Goal: Task Accomplishment & Management: Use online tool/utility

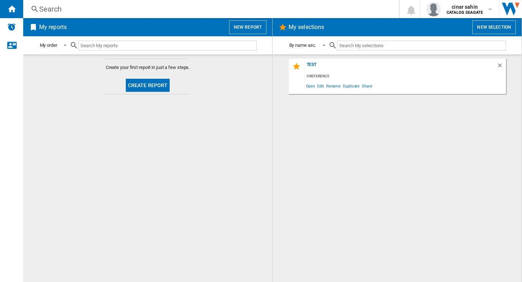
click at [212, 8] on div "Search" at bounding box center [209, 9] width 341 height 10
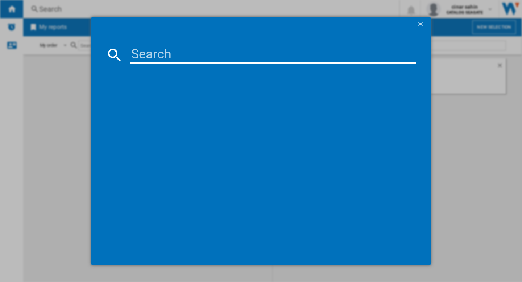
click at [153, 54] on input at bounding box center [273, 54] width 286 height 17
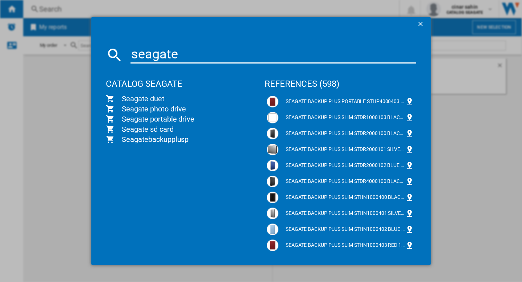
type input "seagate"
click at [417, 24] on ng-md-icon "getI18NText('BUTTONS.CLOSE_DIALOG')" at bounding box center [421, 24] width 9 height 9
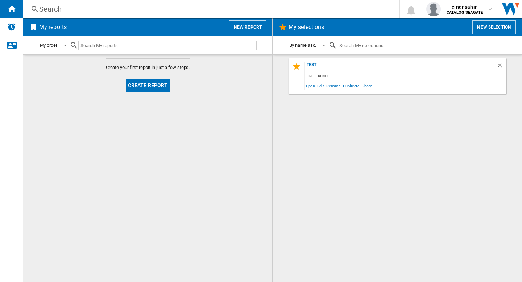
click at [321, 84] on span "Edit" at bounding box center [320, 86] width 9 height 10
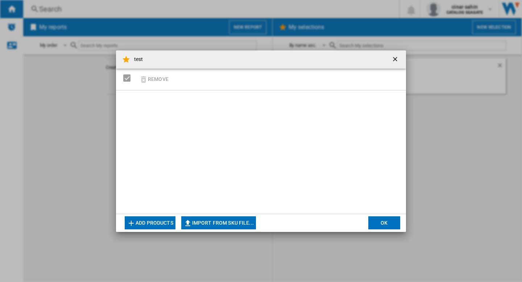
click at [160, 221] on button "Add products" at bounding box center [150, 222] width 51 height 13
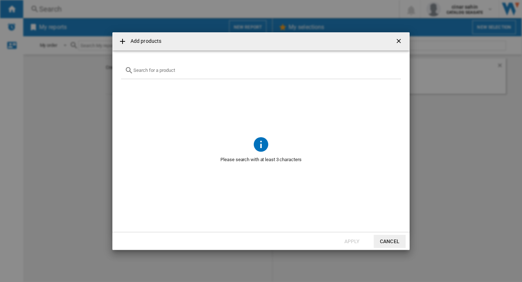
click at [183, 72] on input "text" at bounding box center [265, 69] width 264 height 5
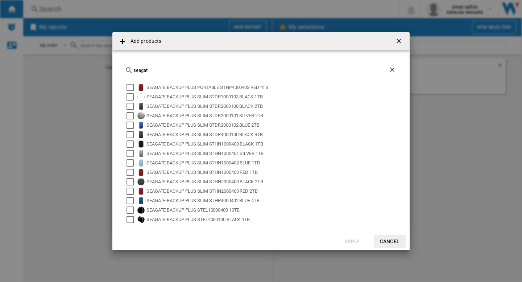
type input "seagat"
click at [222, 73] on div "seagat" at bounding box center [261, 70] width 280 height 17
click at [393, 70] on ng-md-icon "Clear search" at bounding box center [393, 70] width 9 height 9
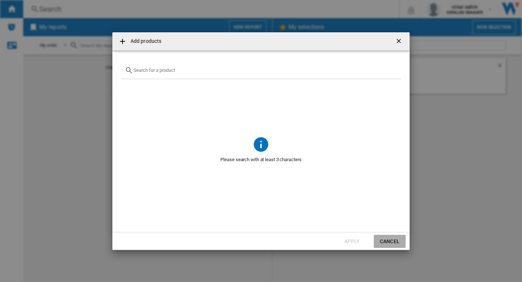
click at [379, 239] on button "Cancel" at bounding box center [390, 241] width 32 height 13
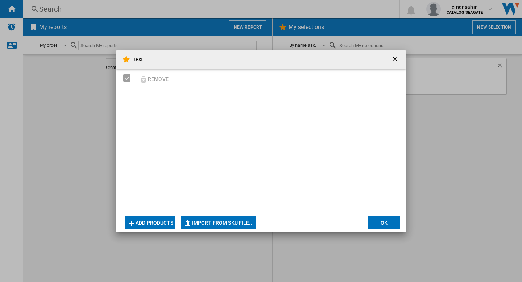
click at [143, 221] on button "Add products" at bounding box center [150, 222] width 51 height 13
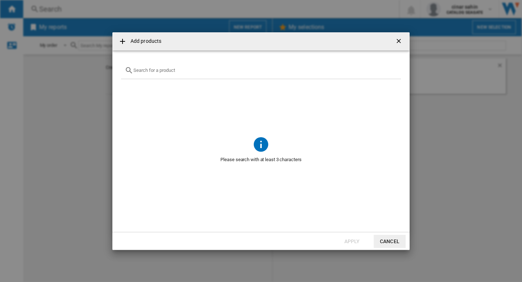
click at [153, 68] on input "{{getI18NText('SELECTIONS.EDITION_POPUP.OPEN_PRODUCTS_POPUP')}} {{::getI18NText…" at bounding box center [265, 69] width 264 height 5
click at [220, 71] on input "{{getI18NText('SELECTIONS.EDITION_POPUP.OPEN_PRODUCTS_POPUP')}} {{::getI18NText…" at bounding box center [265, 69] width 264 height 5
click at [188, 75] on div "w" at bounding box center [261, 70] width 280 height 17
click at [182, 71] on input "w" at bounding box center [260, 69] width 255 height 5
type input "western"
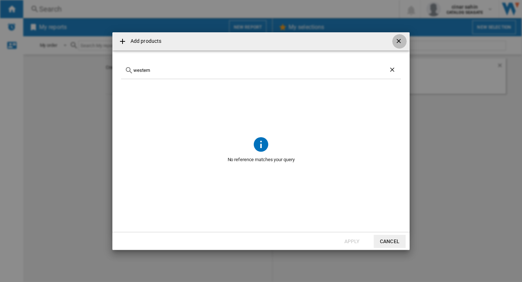
click at [400, 42] on ng-md-icon "getI18NText('BUTTONS.CLOSE_DIALOG')" at bounding box center [399, 41] width 9 height 9
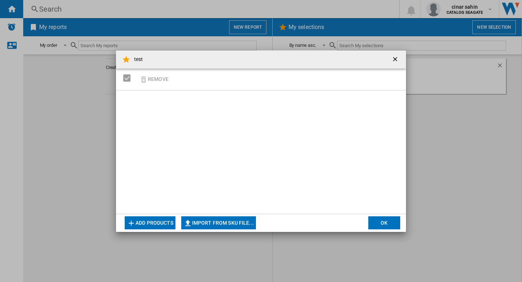
click at [395, 60] on ng-md-icon "getI18NText('BUTTONS.CLOSE_DIALOG')" at bounding box center [395, 59] width 9 height 9
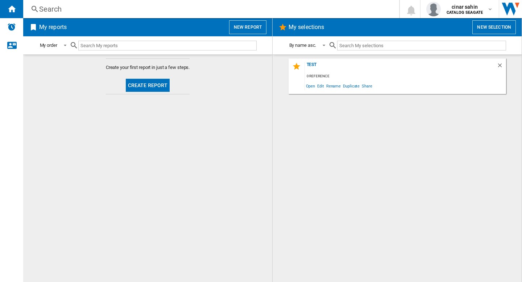
click at [201, 170] on md-content "Create your first report in just a few steps. Create report" at bounding box center [147, 167] width 249 height 227
click at [325, 123] on div "test 0 reference Open Edit Rename Duplicate Share" at bounding box center [397, 168] width 235 height 220
click at [483, 10] on div "cinar sahin CATALOG SEAGATE" at bounding box center [465, 9] width 43 height 12
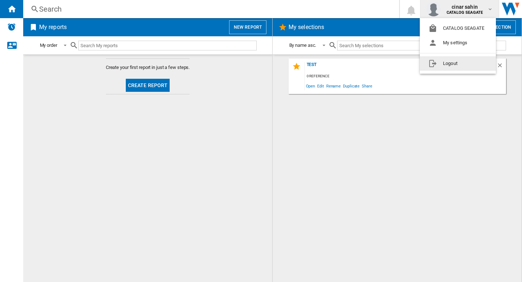
click at [451, 67] on button "Logout" at bounding box center [458, 63] width 76 height 14
